Goal: Transaction & Acquisition: Book appointment/travel/reservation

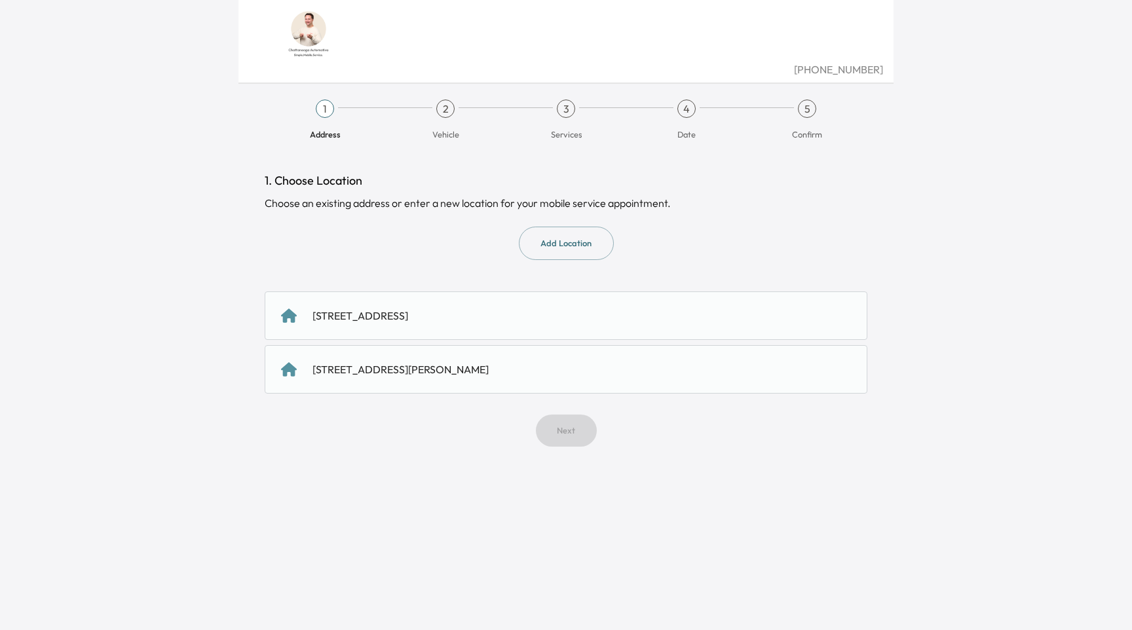
click at [428, 354] on div "[STREET_ADDRESS][PERSON_NAME]" at bounding box center [566, 369] width 602 height 48
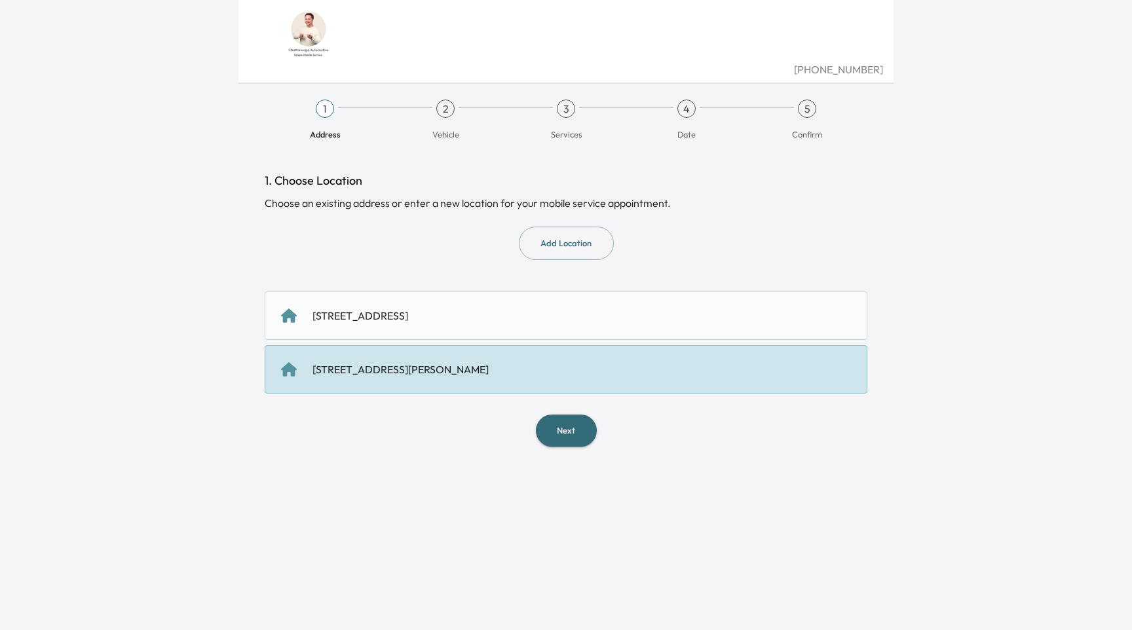
click at [574, 435] on button "Next" at bounding box center [566, 431] width 61 height 32
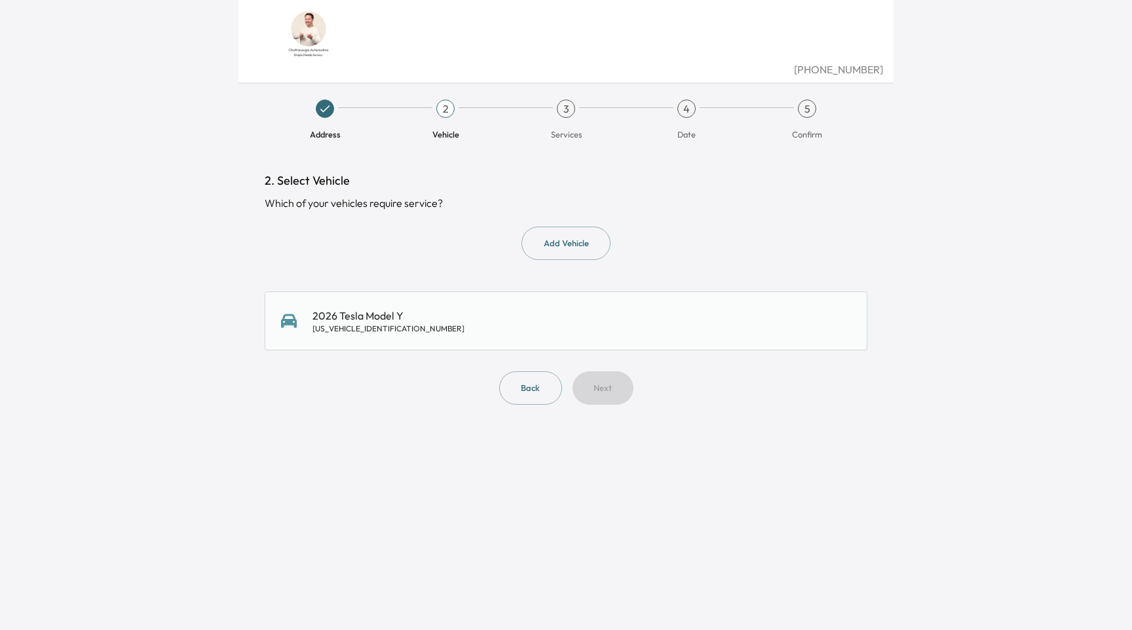
click at [509, 325] on div "2026 Tesla Model Y [US_VEHICLE_IDENTIFICATION_NUMBER]" at bounding box center [566, 321] width 570 height 26
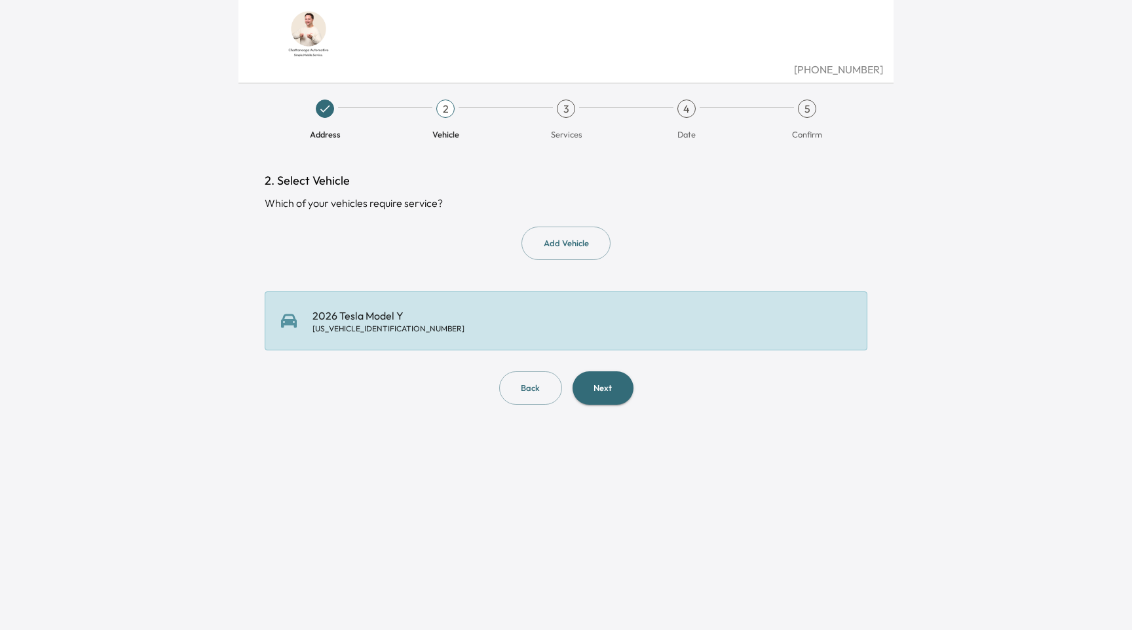
click at [593, 245] on button "Add Vehicle" at bounding box center [565, 243] width 89 height 33
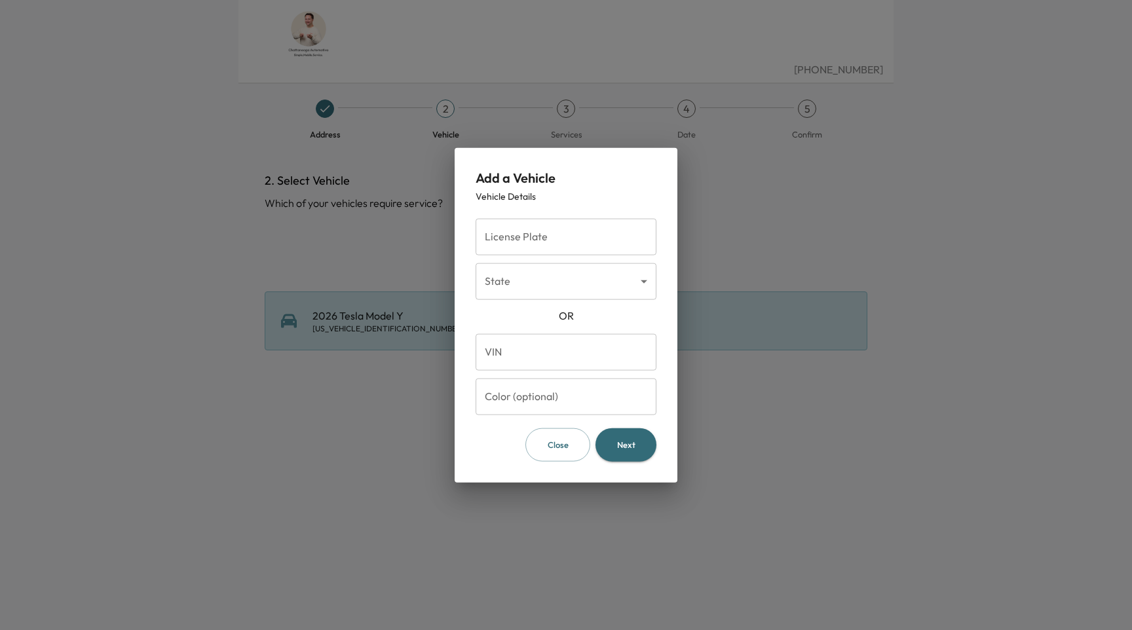
click at [592, 245] on input "License Plate" at bounding box center [565, 237] width 181 height 37
type input "*******"
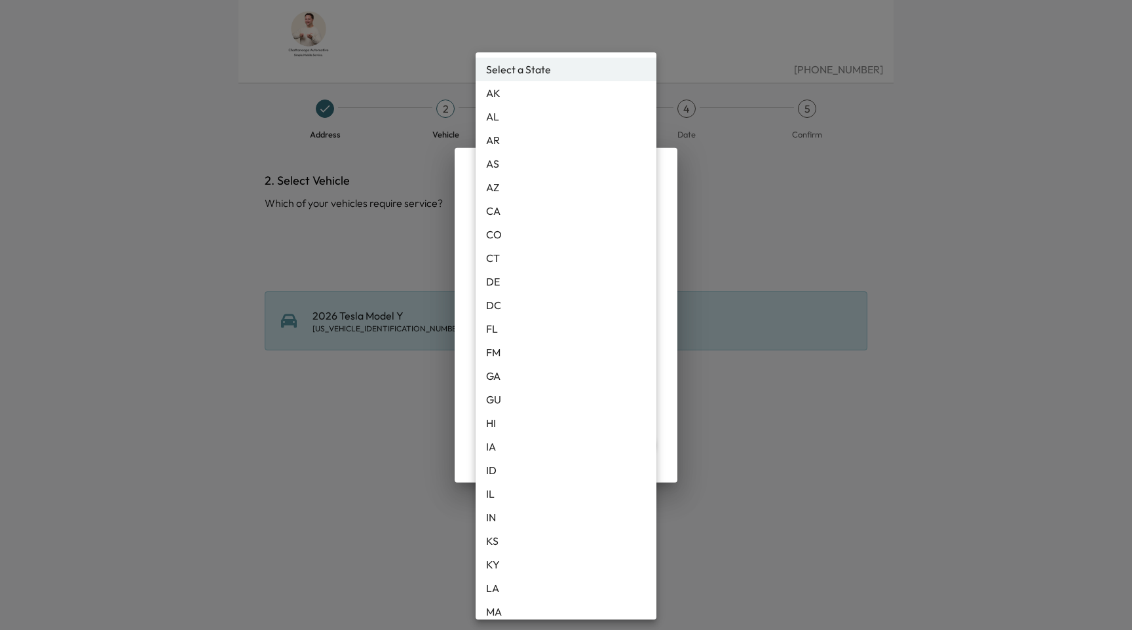
drag, startPoint x: 589, startPoint y: 286, endPoint x: 582, endPoint y: 324, distance: 38.8
click at [589, 286] on body "[PHONE_NUMBER] Address 2 Vehicle 3 Services 4 Date 5 Confirm 2. Select Vehicle …" at bounding box center [566, 315] width 1132 height 630
click at [549, 217] on li "CA" at bounding box center [565, 211] width 181 height 24
type input "**"
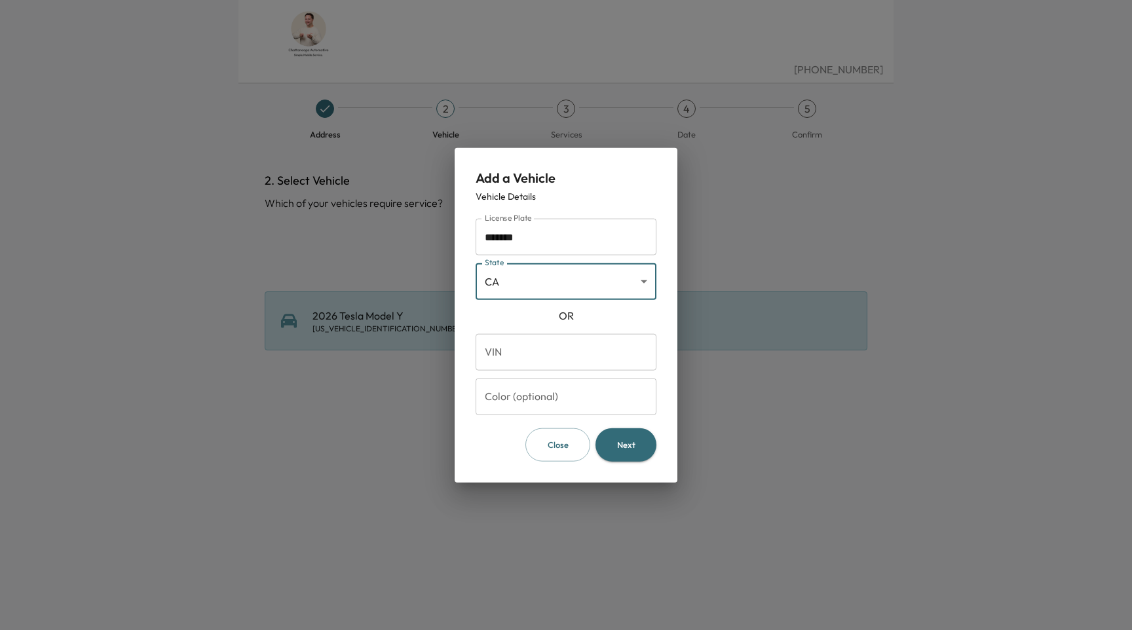
click at [633, 444] on button "Next" at bounding box center [625, 444] width 61 height 33
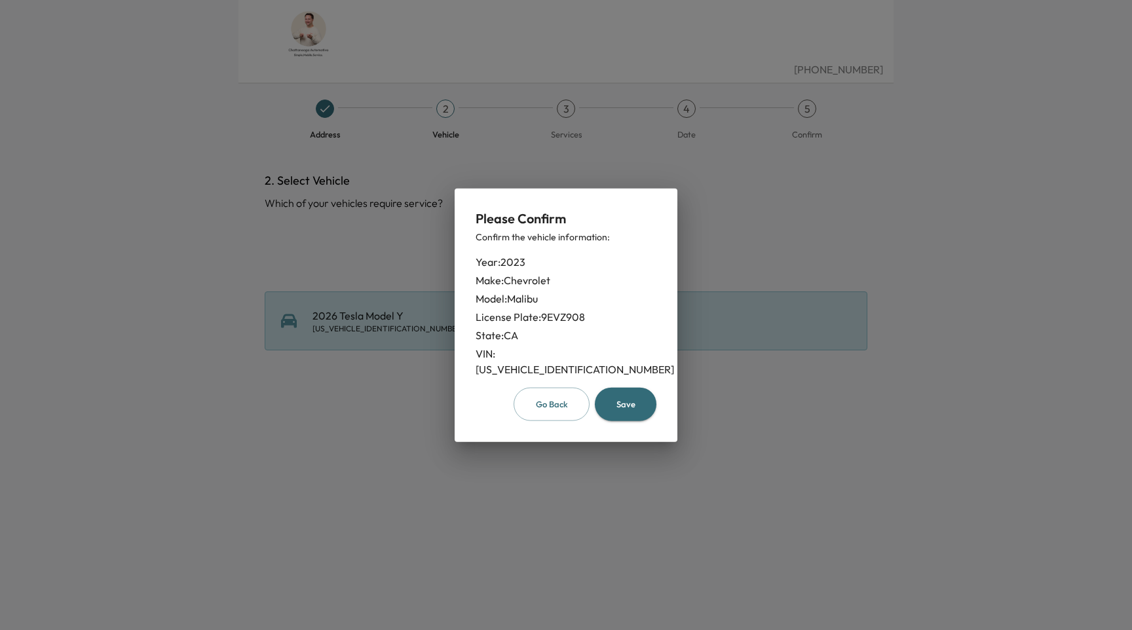
click at [631, 388] on button "Save" at bounding box center [626, 404] width 62 height 33
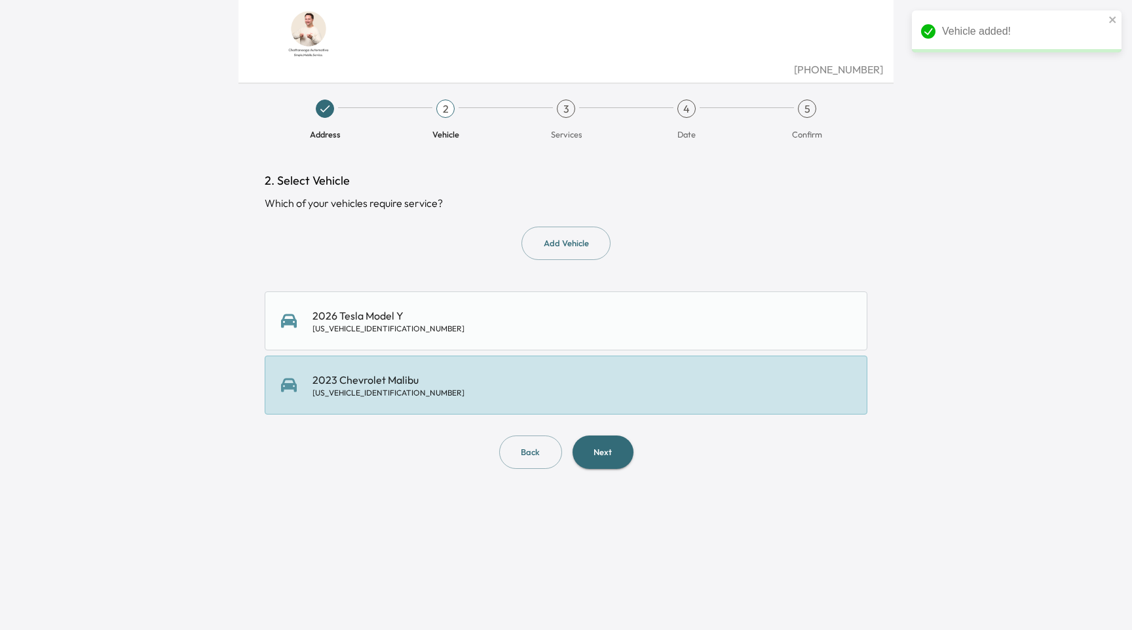
click at [582, 392] on div "2023 Chevrolet Malibu [US_VEHICLE_IDENTIFICATION_NUMBER]" at bounding box center [566, 385] width 570 height 26
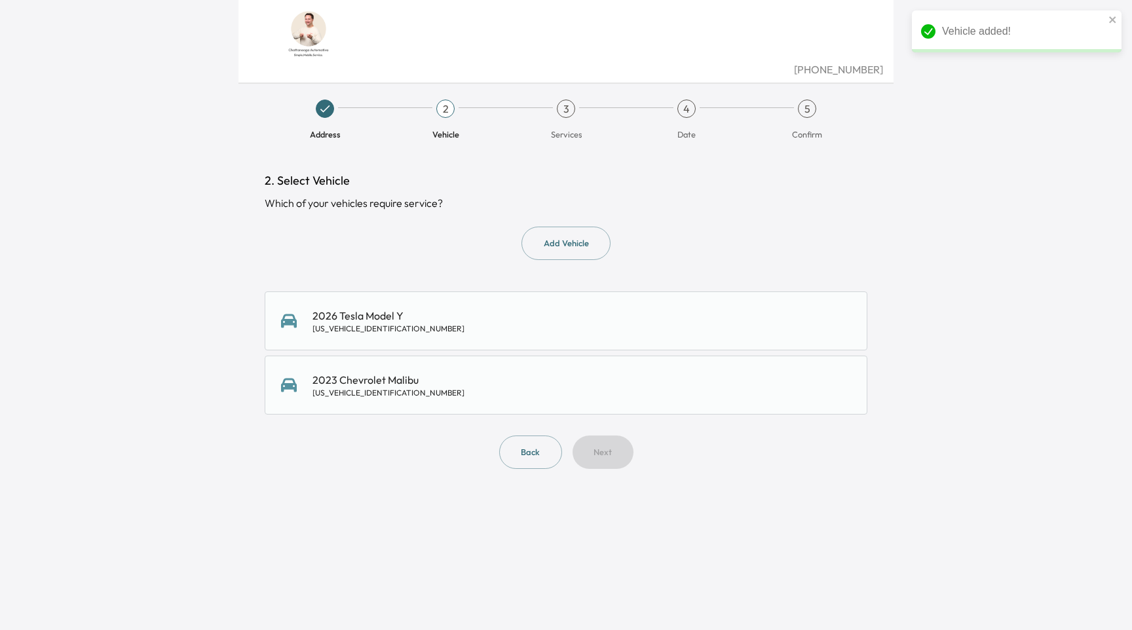
click at [600, 449] on div "Back Next" at bounding box center [566, 451] width 602 height 33
click at [596, 396] on div "2023 Chevrolet Malibu [US_VEHICLE_IDENTIFICATION_NUMBER]" at bounding box center [566, 385] width 570 height 26
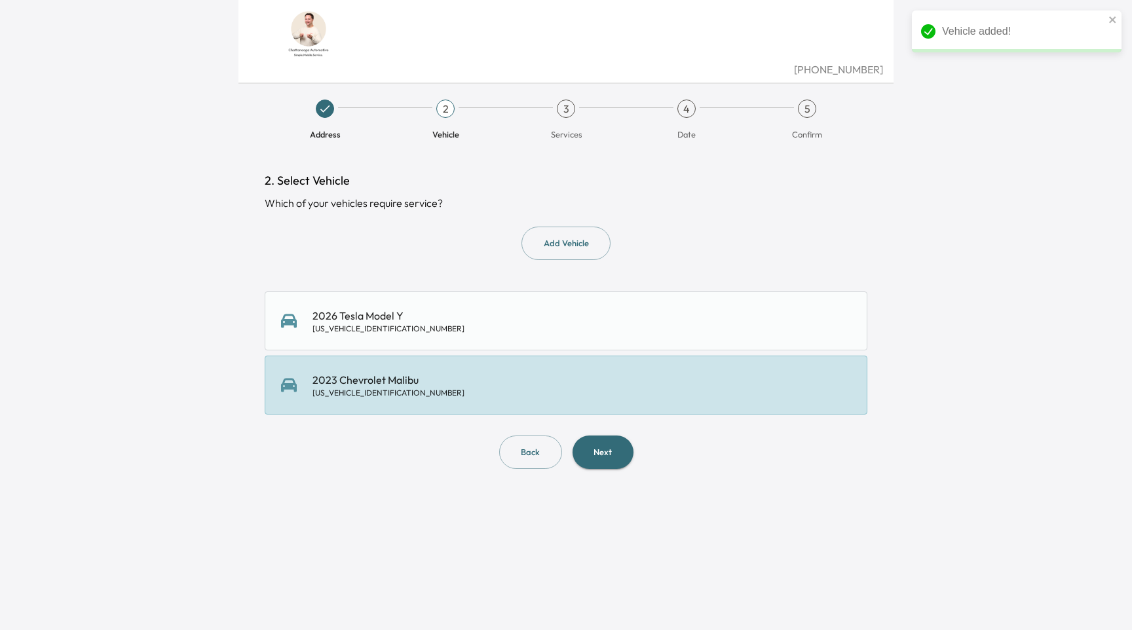
click at [608, 438] on button "Next" at bounding box center [602, 451] width 61 height 33
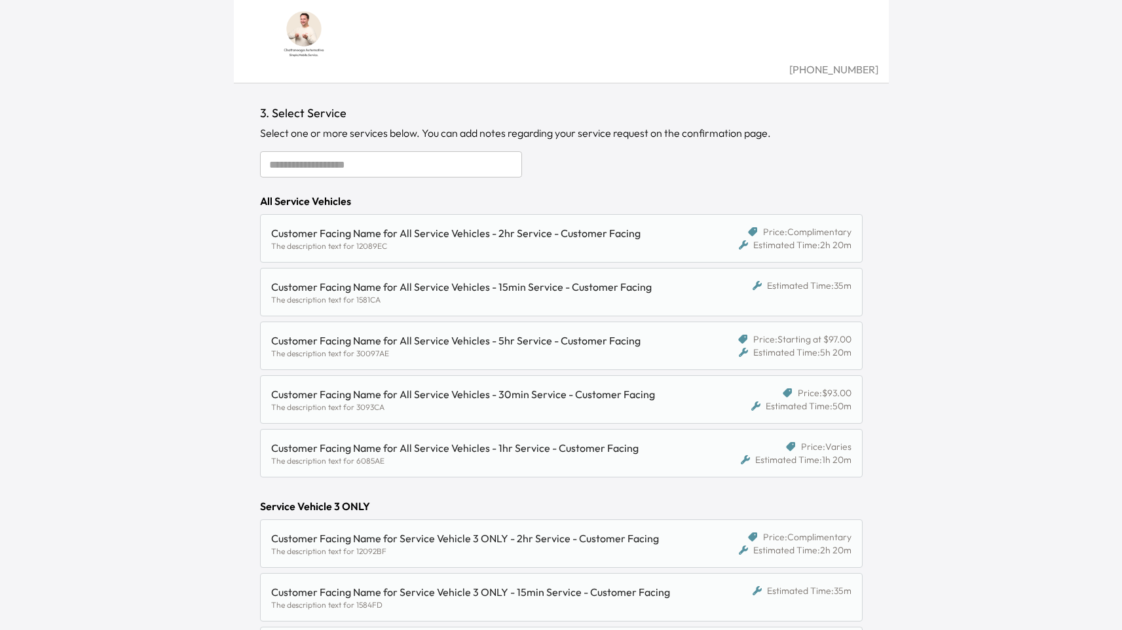
scroll to position [236, 0]
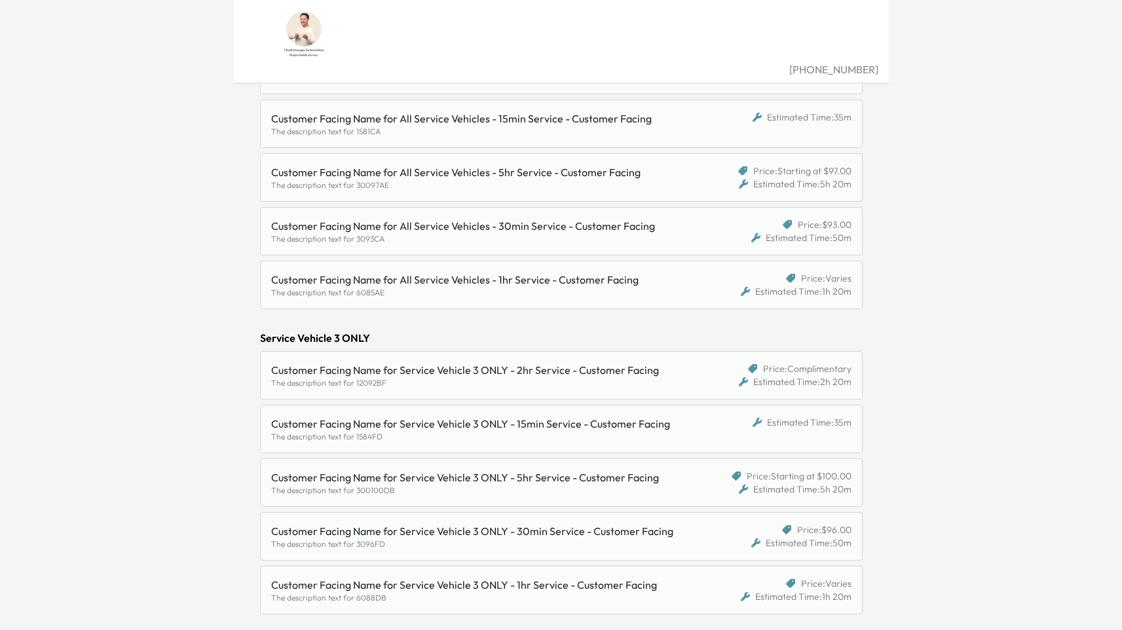
click at [671, 172] on div "Customer Facing Name for All Service Vehicles - 5hr Service - Customer Facing" at bounding box center [483, 172] width 425 height 16
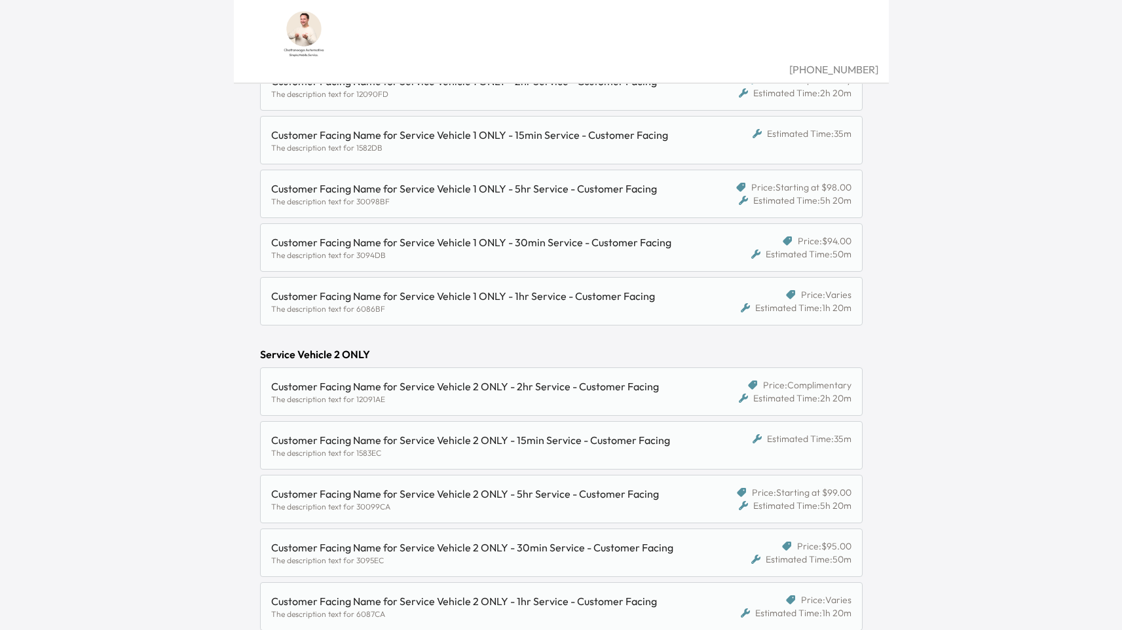
scroll to position [906, 0]
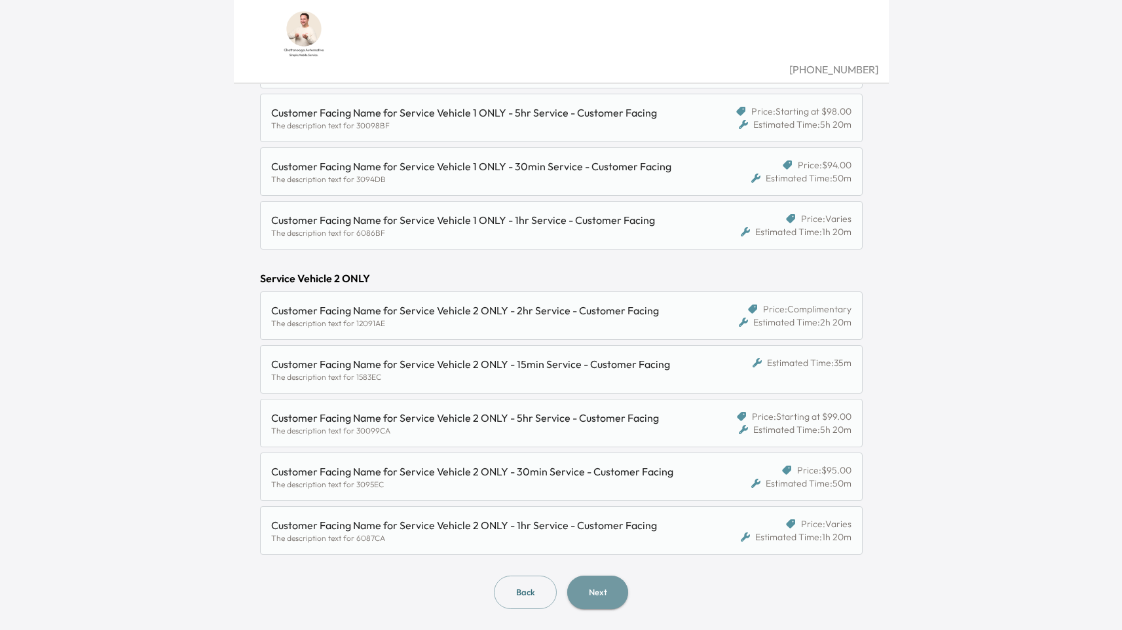
click at [608, 594] on button "Next" at bounding box center [597, 592] width 61 height 33
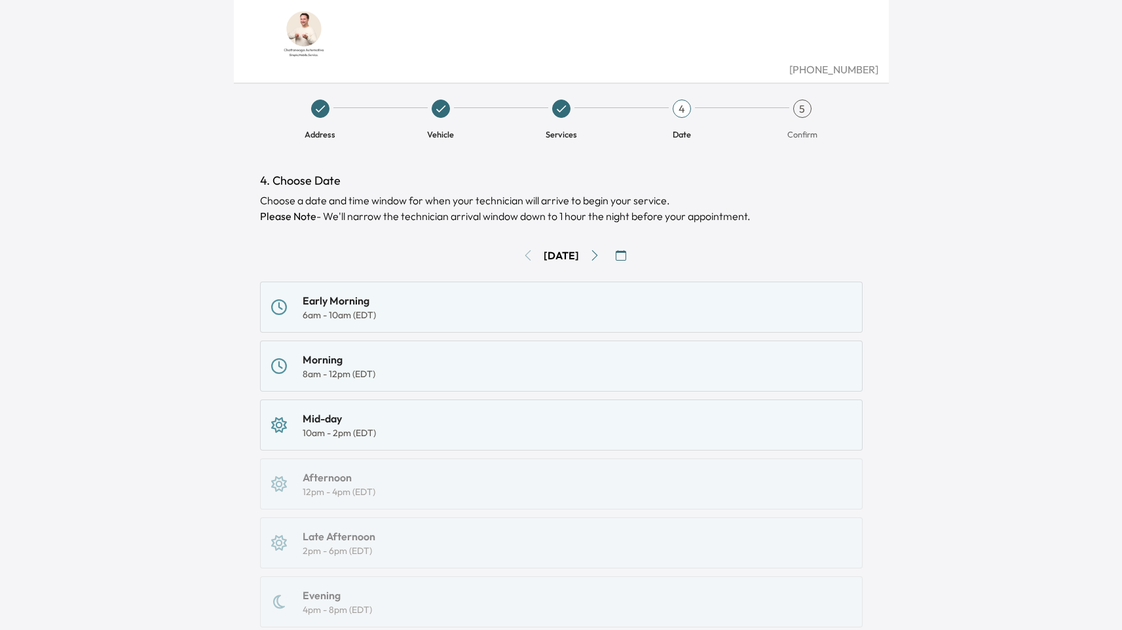
click at [552, 113] on span at bounding box center [561, 109] width 18 height 18
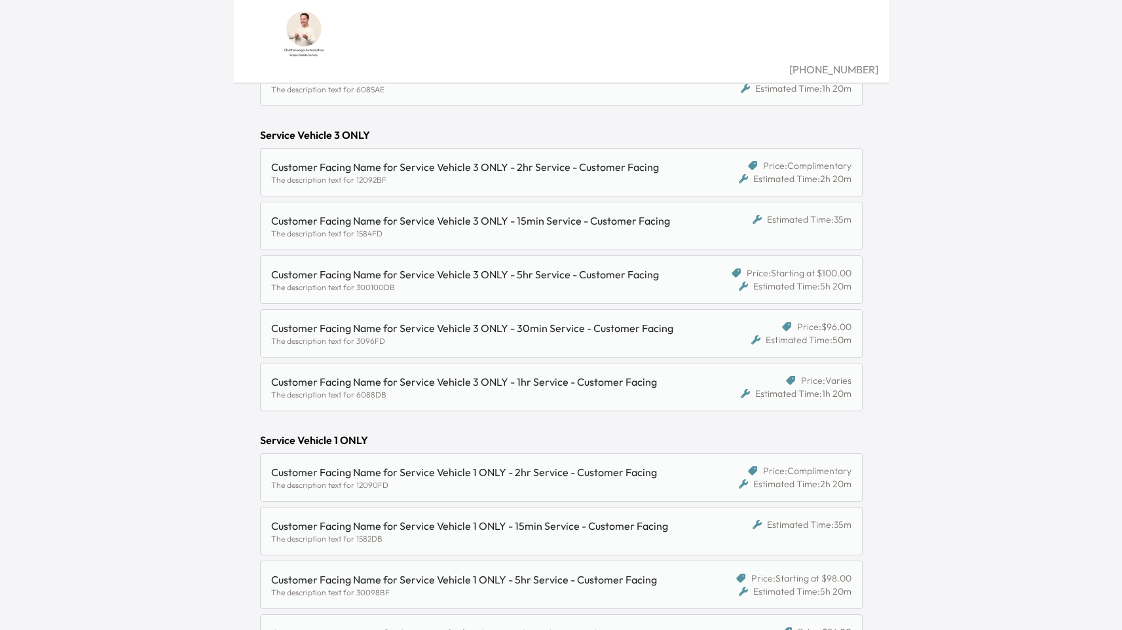
scroll to position [906, 0]
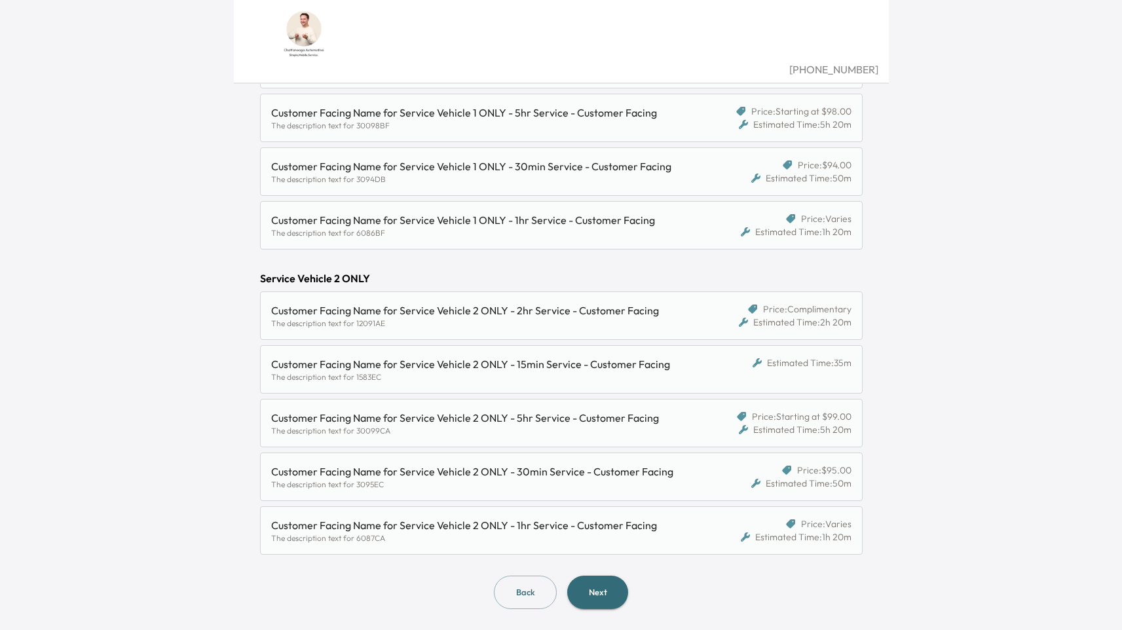
click at [608, 598] on button "Next" at bounding box center [597, 592] width 61 height 33
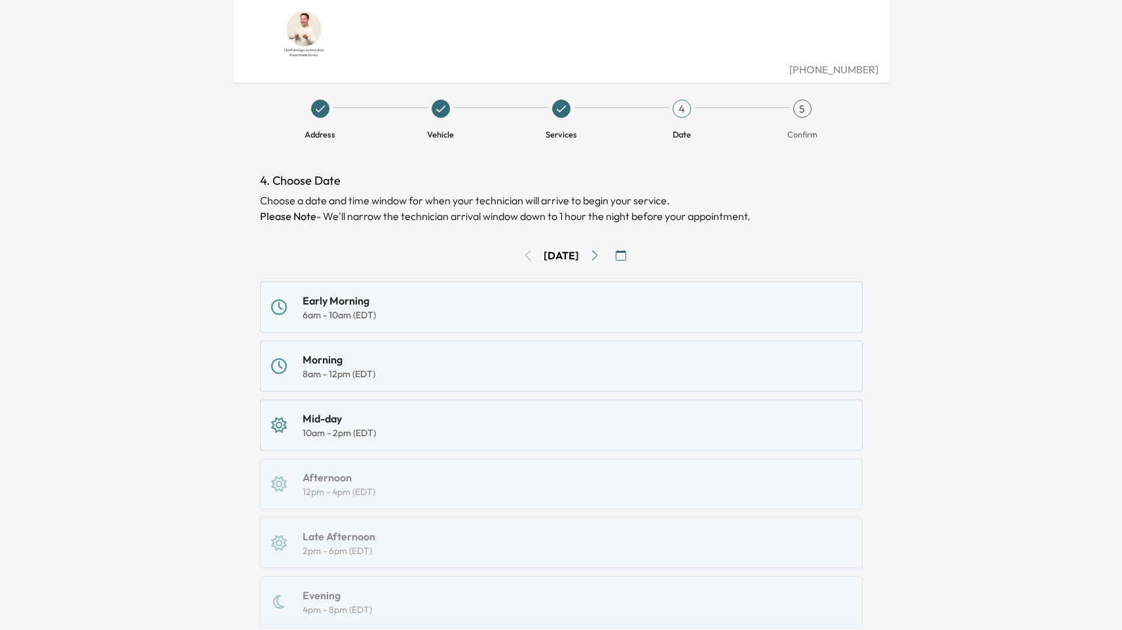
click at [508, 356] on div "Morning 8am - 12pm (EDT)" at bounding box center [561, 366] width 580 height 29
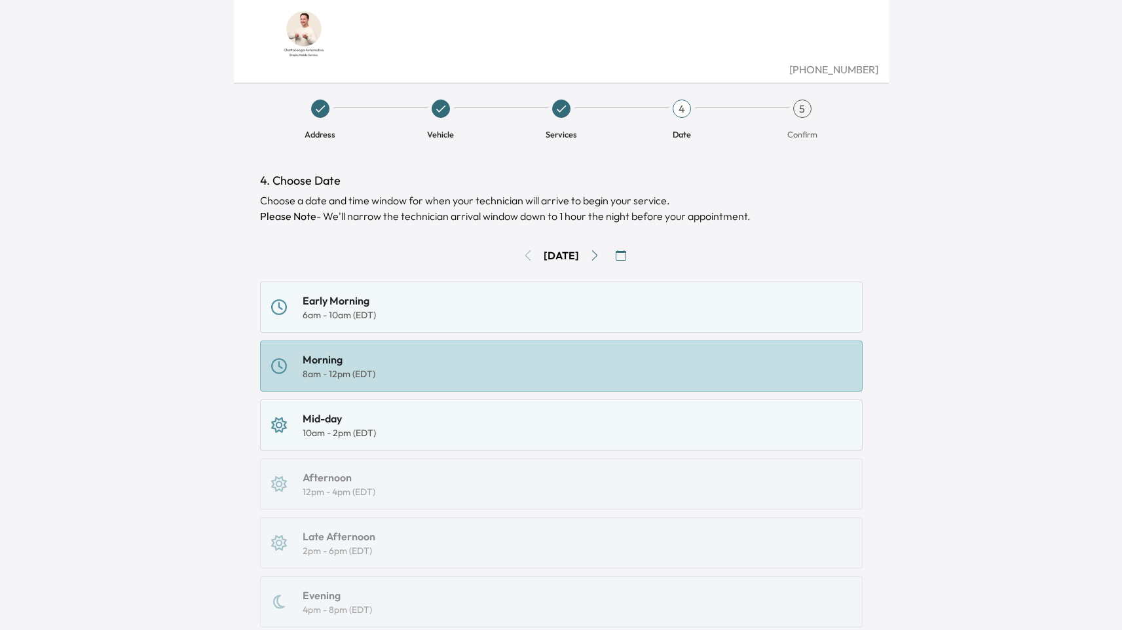
scroll to position [168, 0]
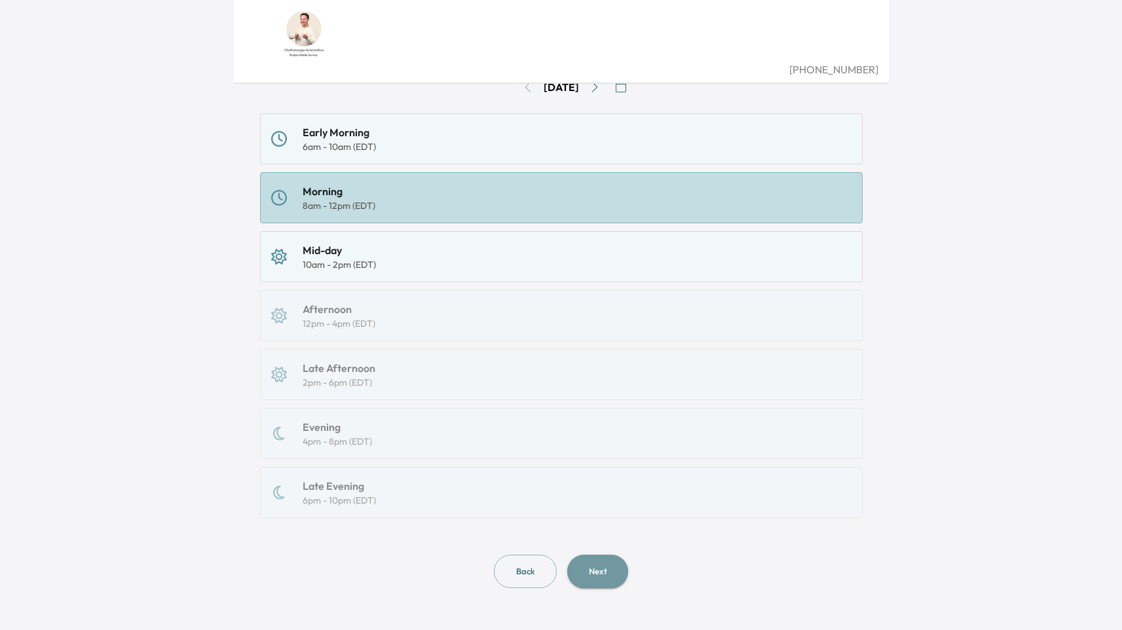
click at [599, 569] on button "Next" at bounding box center [597, 571] width 61 height 33
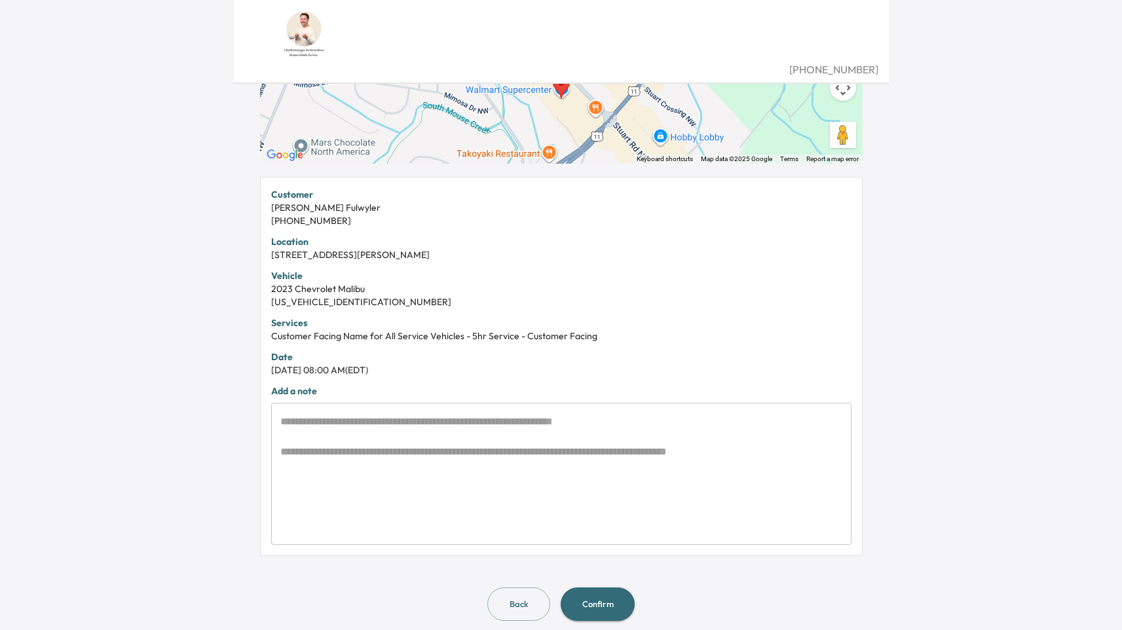
scroll to position [200, 0]
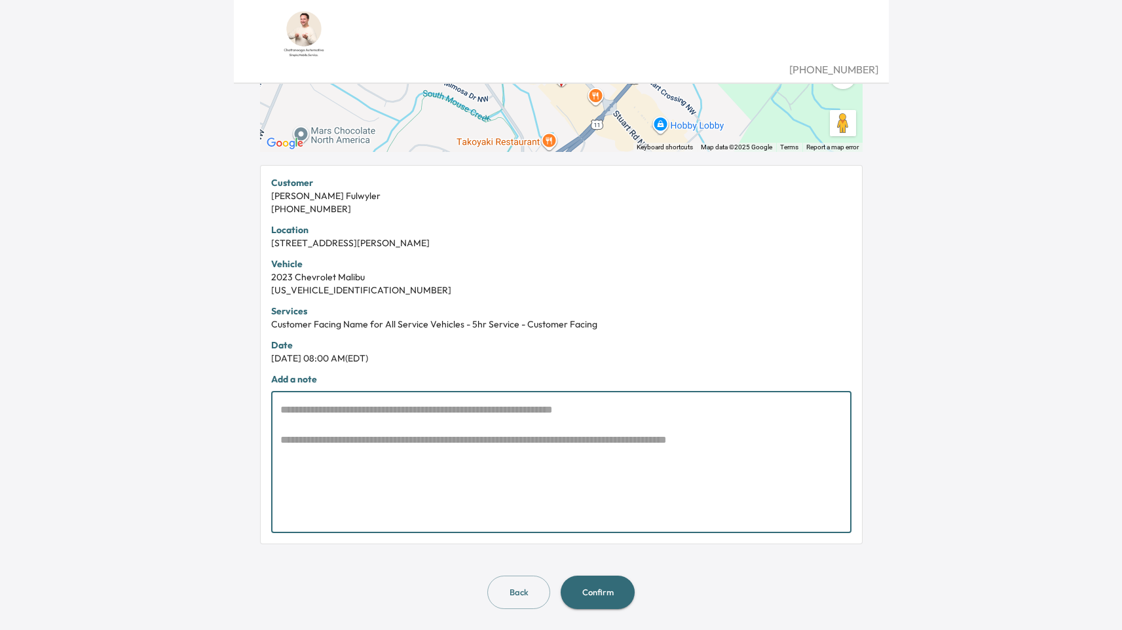
click at [407, 409] on textarea at bounding box center [561, 462] width 562 height 120
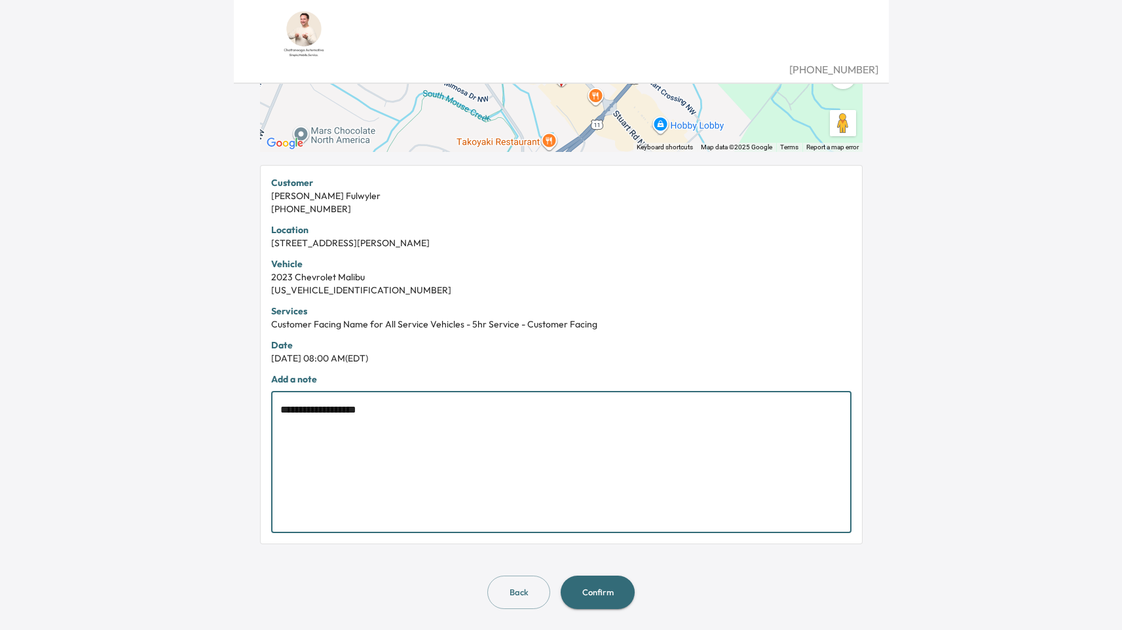
type textarea "**********"
click at [604, 599] on button "Confirm" at bounding box center [598, 592] width 74 height 33
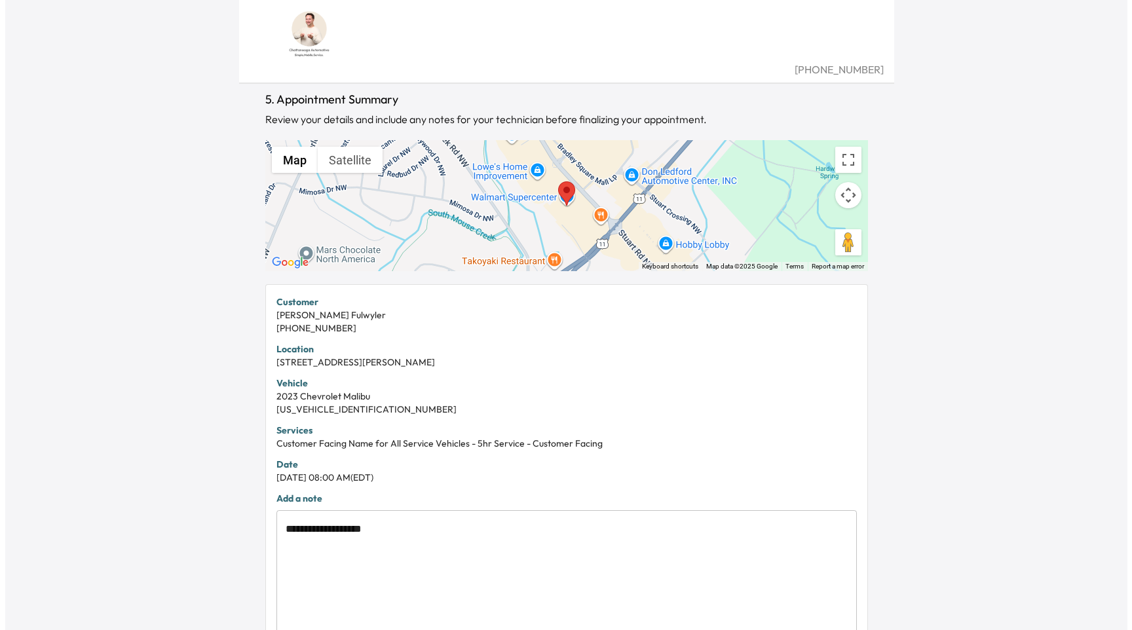
scroll to position [0, 0]
